Goal: Navigation & Orientation: Find specific page/section

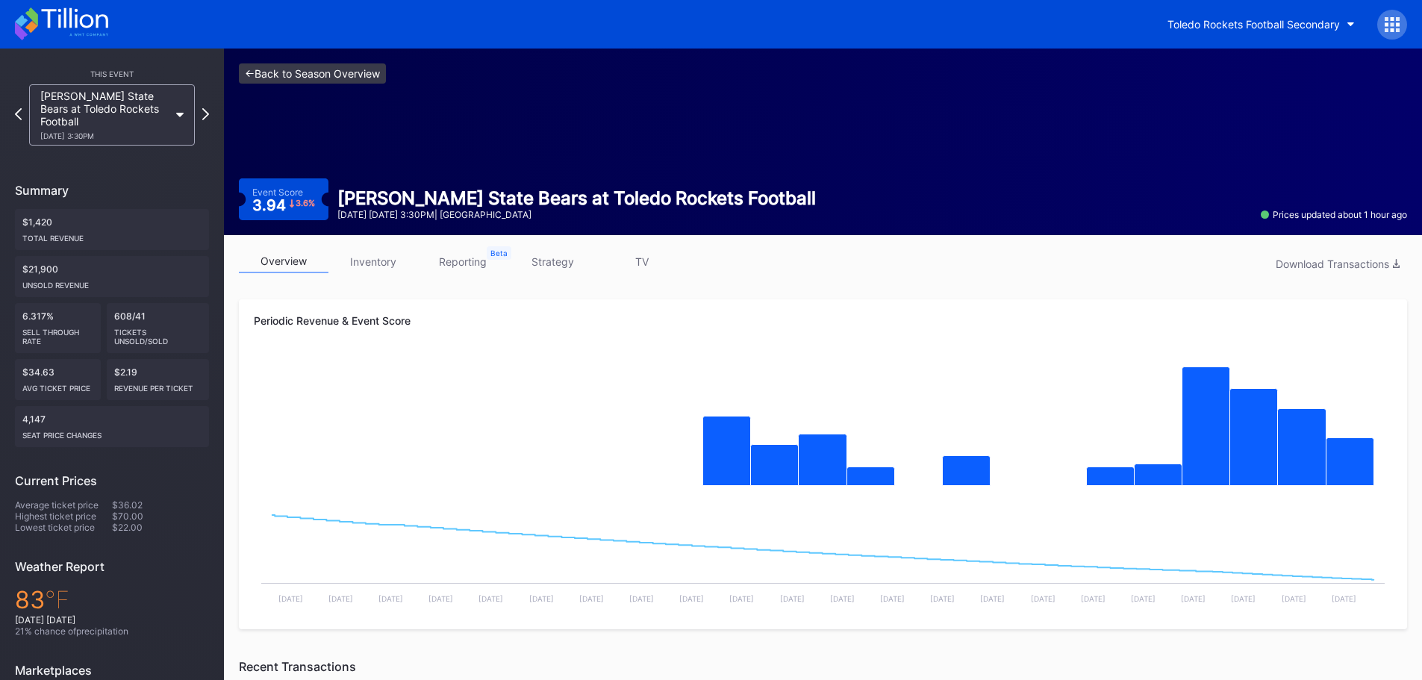
click at [282, 68] on link "<- Back to Season Overview" at bounding box center [312, 73] width 147 height 20
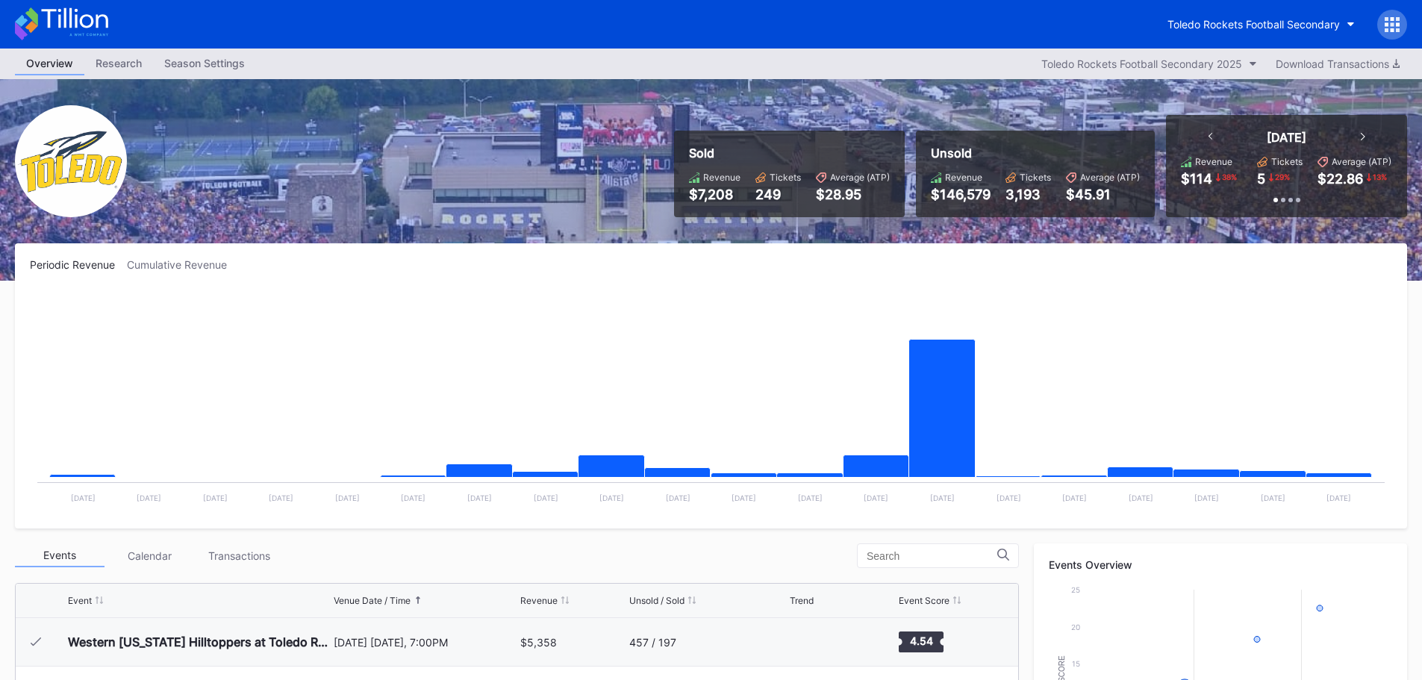
click at [981, 28] on div "Toledo Rockets Football Secondary" at bounding box center [711, 24] width 1422 height 49
